Goal: Task Accomplishment & Management: Use online tool/utility

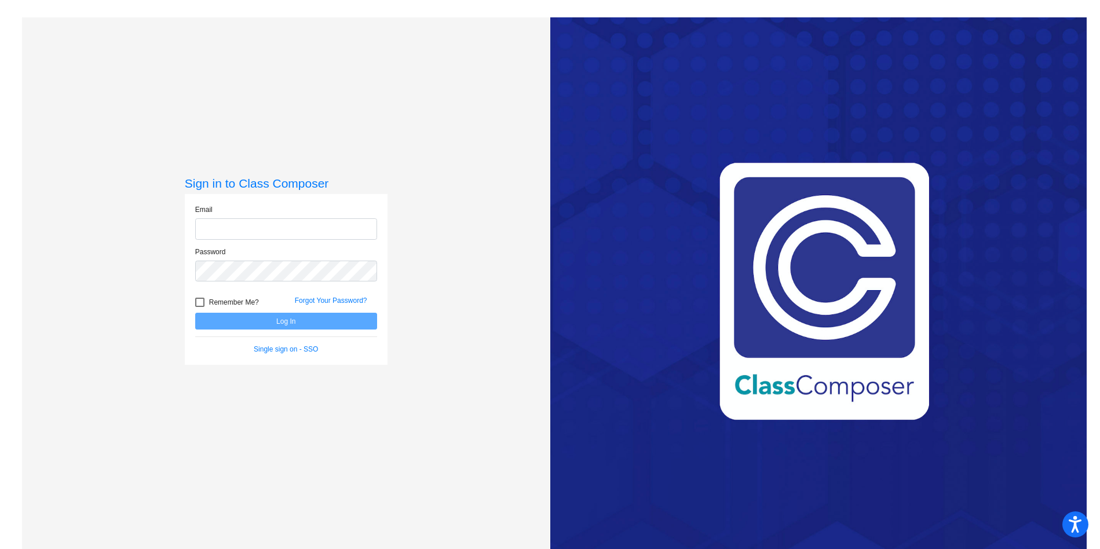
type input "[EMAIL_ADDRESS][DOMAIN_NAME]"
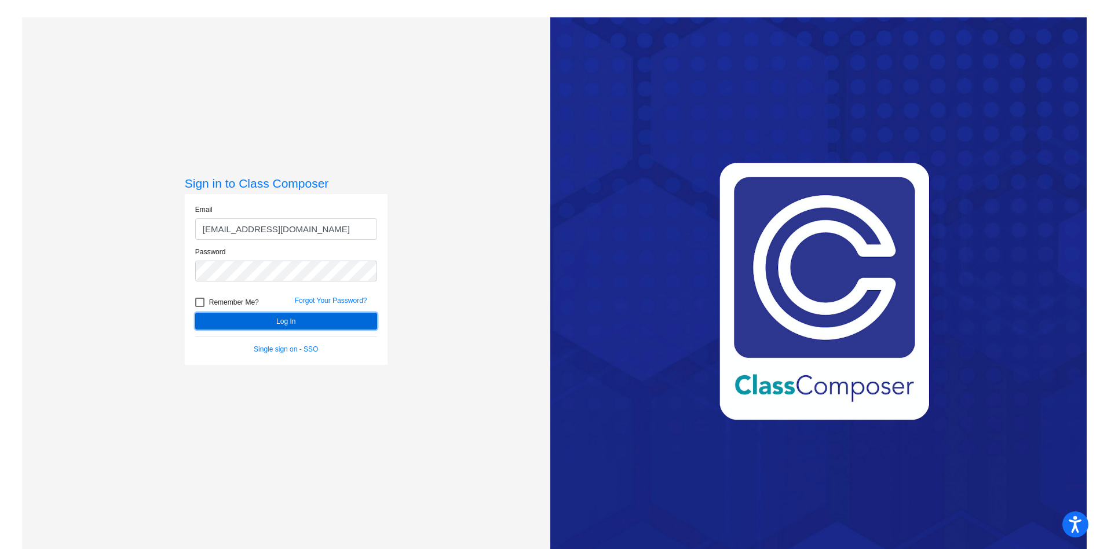
click at [296, 322] on button "Log In" at bounding box center [286, 321] width 182 height 17
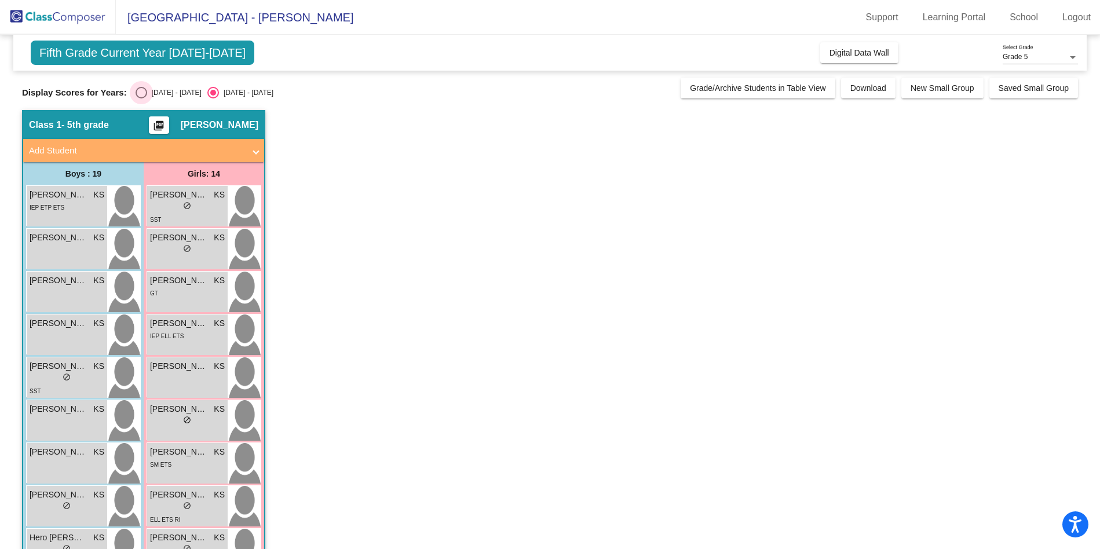
click at [141, 89] on div "Select an option" at bounding box center [142, 93] width 12 height 12
click at [141, 98] on input "[DATE] - [DATE]" at bounding box center [141, 98] width 1 height 1
radio input "true"
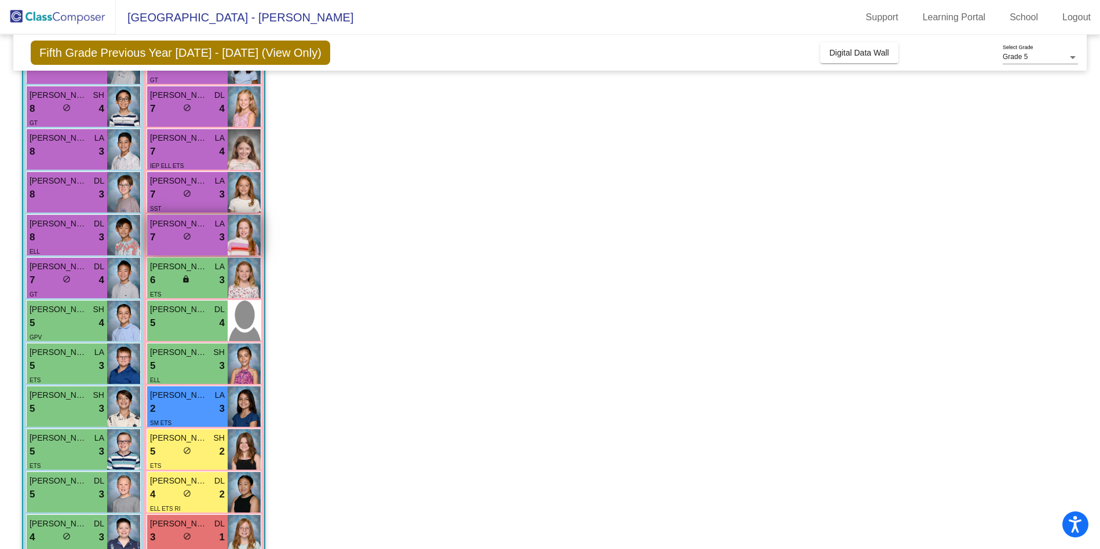
scroll to position [145, 0]
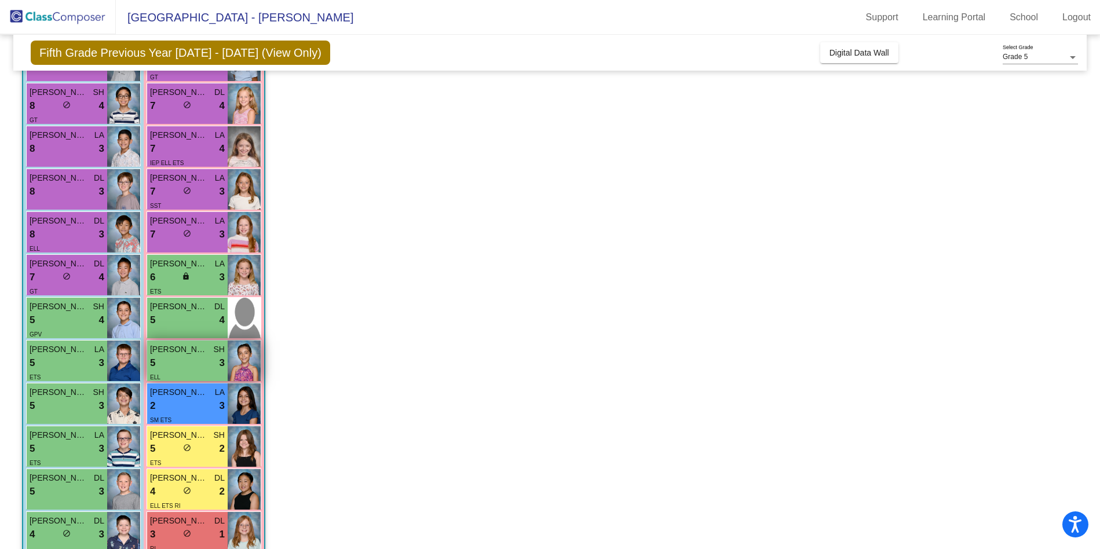
click at [193, 358] on div "5 lock do_not_disturb_alt 3" at bounding box center [187, 363] width 75 height 15
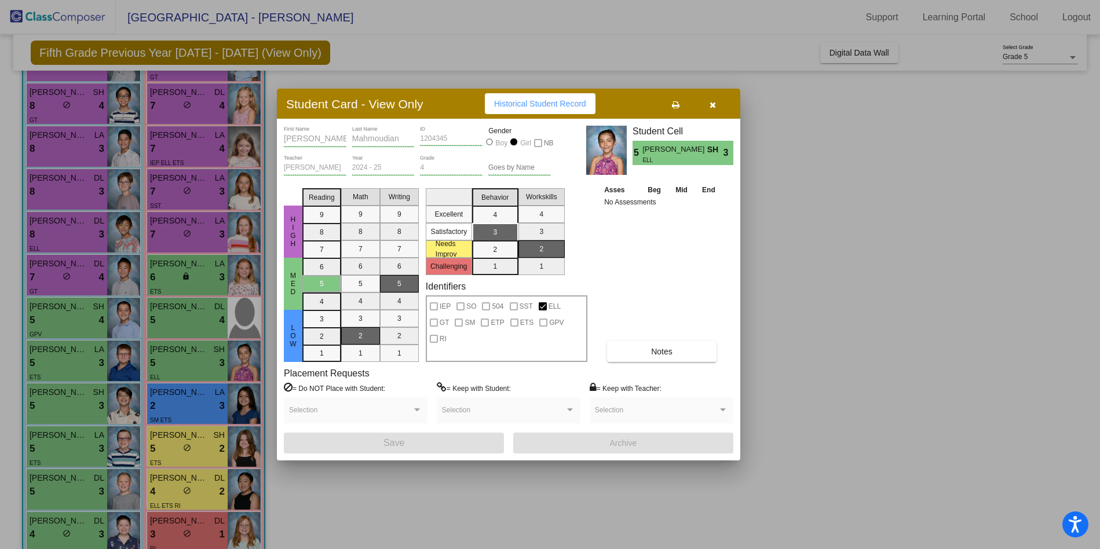
click at [709, 107] on icon "button" at bounding box center [712, 105] width 6 height 8
